Goal: Information Seeking & Learning: Find specific fact

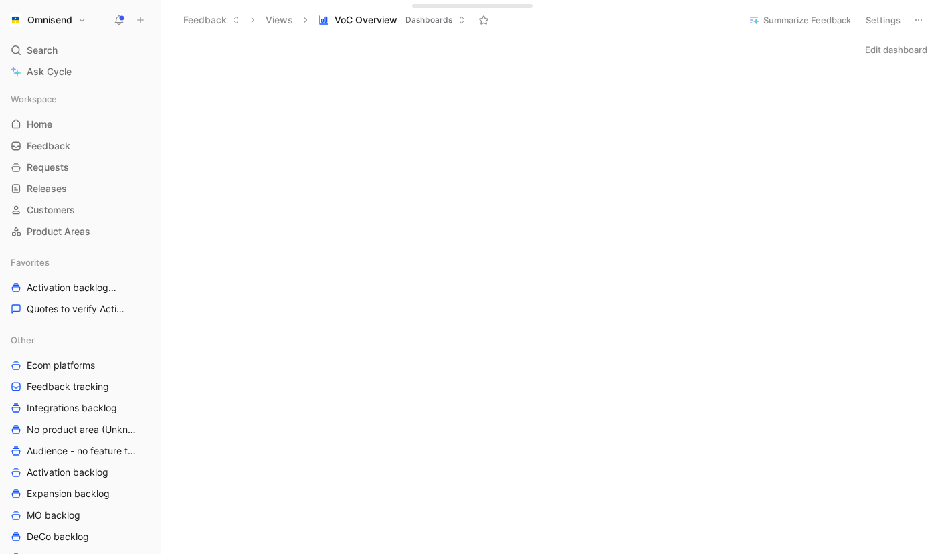
click at [119, 17] on icon at bounding box center [119, 20] width 11 height 11
click at [529, 48] on div "Edit dashboard" at bounding box center [552, 49] width 783 height 19
click at [59, 147] on span "Feedback" at bounding box center [48, 145] width 43 height 13
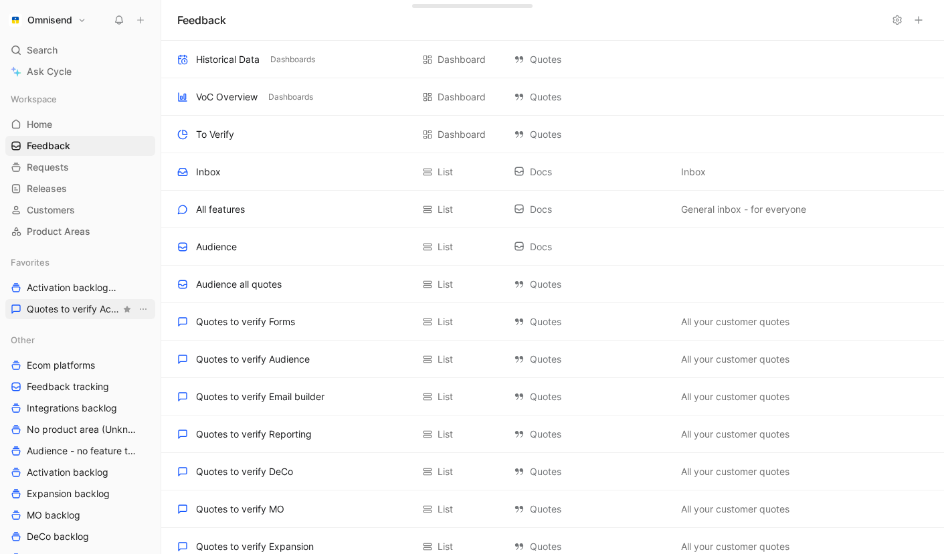
click at [80, 313] on span "Quotes to verify Activation" at bounding box center [74, 308] width 94 height 13
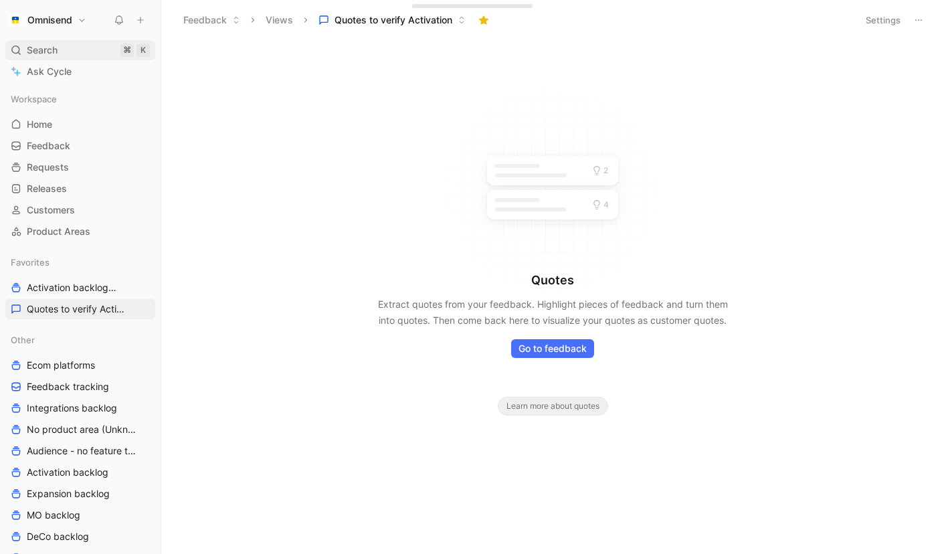
click at [64, 51] on div "Search ⌘ K" at bounding box center [80, 50] width 150 height 20
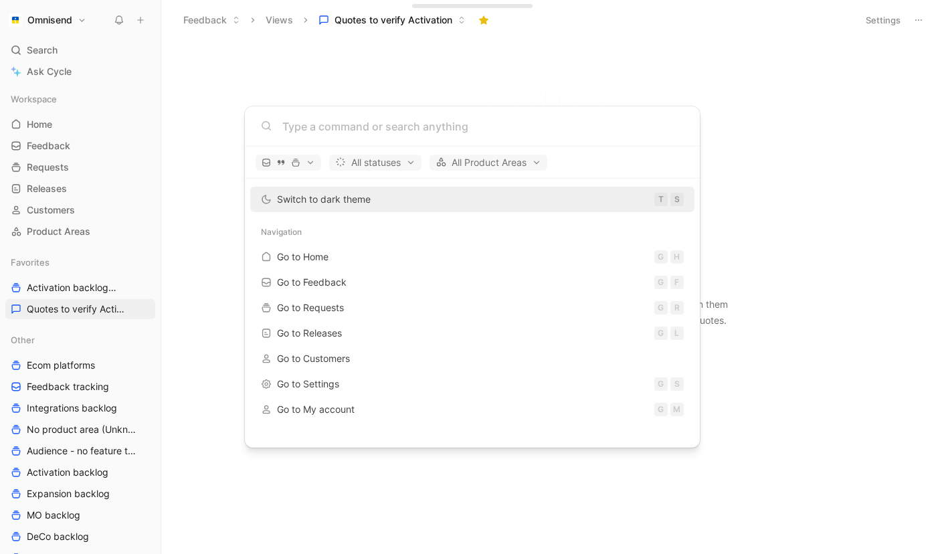
click at [298, 126] on input at bounding box center [482, 126] width 401 height 16
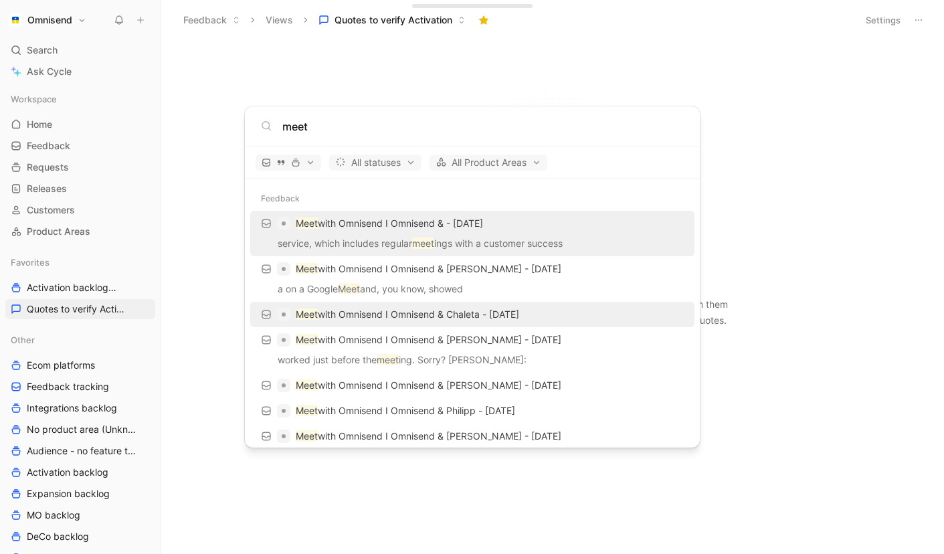
type input "meet"
click at [441, 318] on p "Meet with Omnisend I Omnisend & Chaleta - [DATE]" at bounding box center [407, 314] width 223 height 16
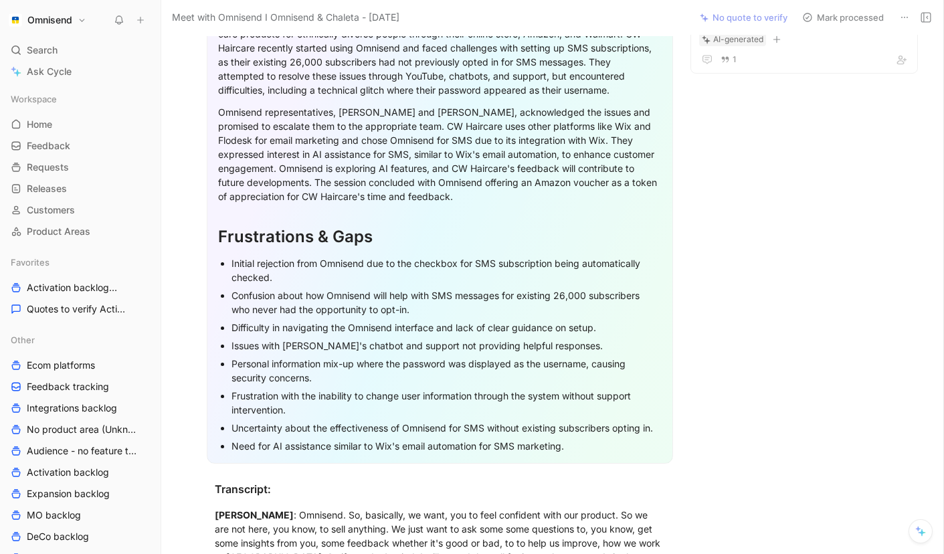
scroll to position [447, 0]
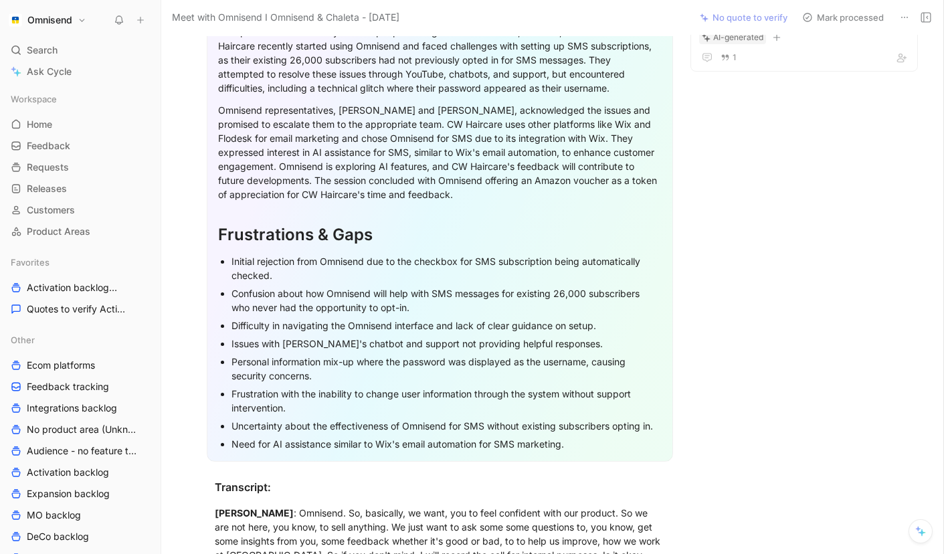
click at [351, 256] on div "Initial rejection from Omnisend due to the checkbox for SMS subscription being …" at bounding box center [446, 268] width 430 height 28
click at [395, 257] on div "Initial rejection from Omnisend due to the checkbox for SMS subscription being …" at bounding box center [446, 268] width 430 height 28
click at [391, 263] on div "Initial rejection from Omnisend due to the checkbox for SMS subscription being …" at bounding box center [446, 268] width 430 height 28
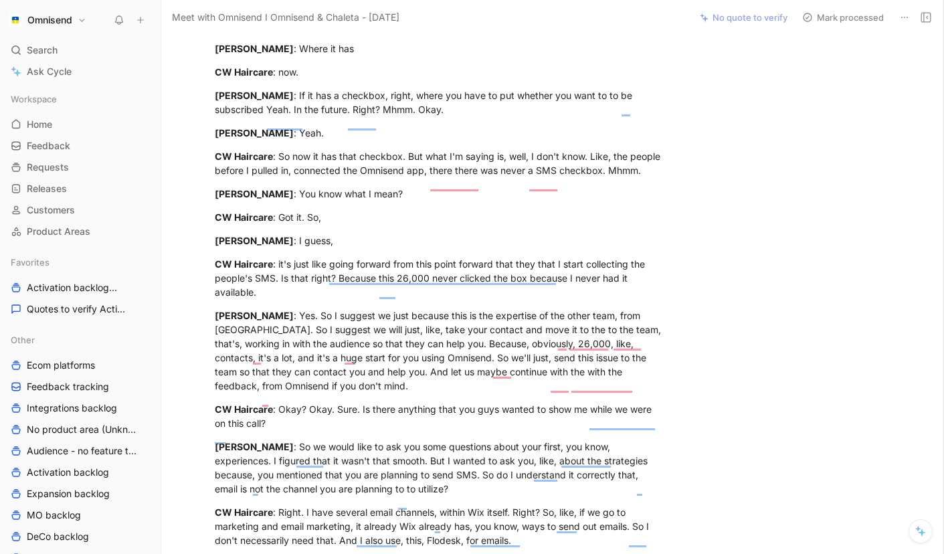
scroll to position [2805, 0]
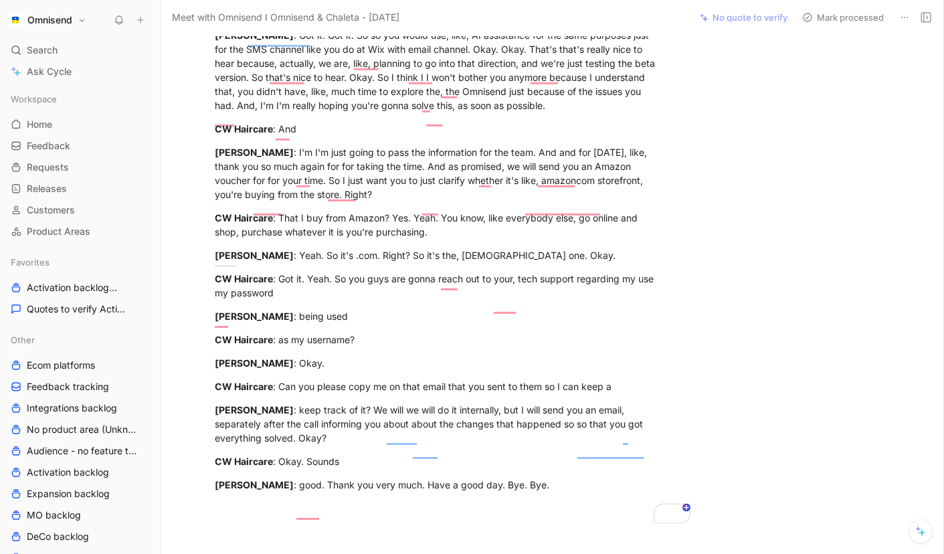
scroll to position [4447, 0]
